Goal: Task Accomplishment & Management: Use online tool/utility

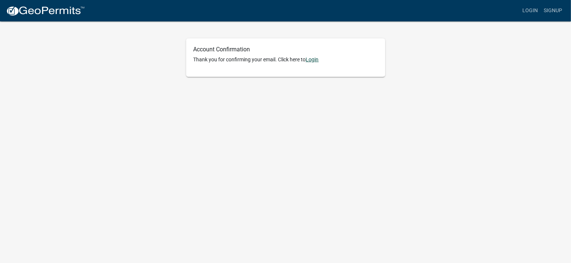
click at [314, 60] on link "Login" at bounding box center [312, 59] width 13 height 6
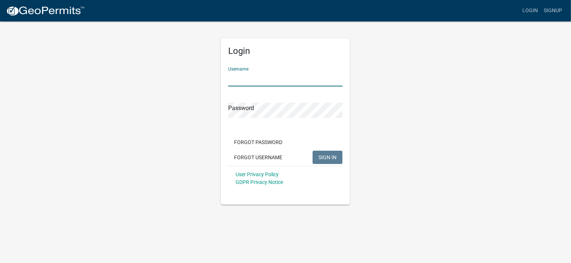
click at [247, 77] on input "Username" at bounding box center [285, 78] width 114 height 15
type input "[PERSON_NAME] Excavating"
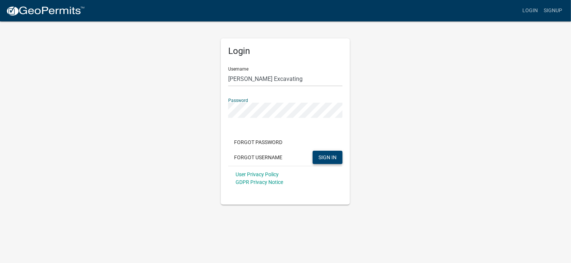
click at [332, 158] on span "SIGN IN" at bounding box center [328, 157] width 18 height 6
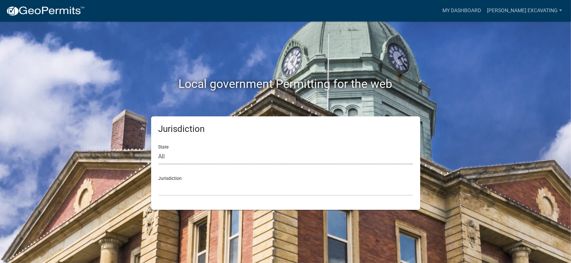
click at [160, 155] on select "All [US_STATE] [US_STATE] [US_STATE] [US_STATE] [US_STATE] [US_STATE] [US_STATE…" at bounding box center [286, 156] width 255 height 15
select select "[US_STATE]"
click at [159, 149] on select "All [US_STATE] [US_STATE] [US_STATE] [US_STATE] [US_STATE] [US_STATE] [US_STATE…" at bounding box center [286, 156] width 255 height 15
click at [181, 179] on div "Jurisdiction [GEOGRAPHIC_DATA], [US_STATE] [GEOGRAPHIC_DATA], [US_STATE] [GEOGR…" at bounding box center [286, 182] width 255 height 25
click at [182, 187] on select "[GEOGRAPHIC_DATA], [US_STATE] [GEOGRAPHIC_DATA], [US_STATE] [GEOGRAPHIC_DATA], …" at bounding box center [286, 187] width 255 height 15
